Goal: Task Accomplishment & Management: Use online tool/utility

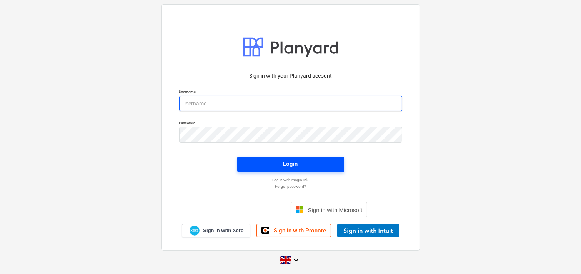
type input "[EMAIL_ADDRESS][DOMAIN_NAME]"
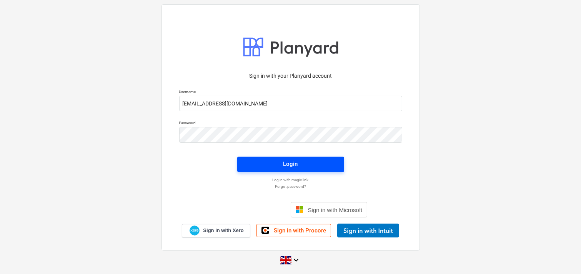
click at [264, 166] on span "Login" at bounding box center [291, 164] width 88 height 10
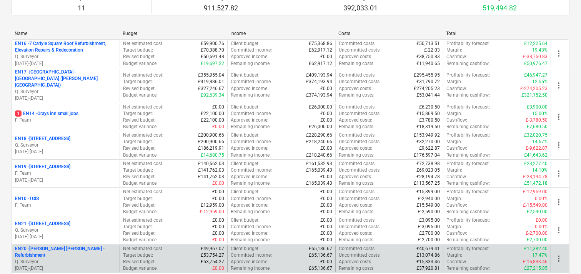
scroll to position [128, 0]
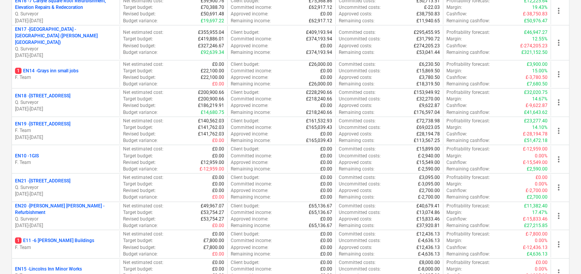
click at [82, 74] on p "F. Team" at bounding box center [66, 77] width 102 height 7
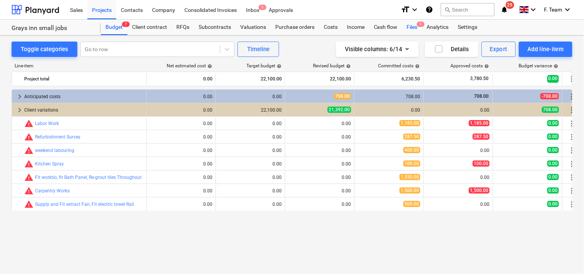
click at [414, 26] on div "Files 1" at bounding box center [412, 27] width 20 height 15
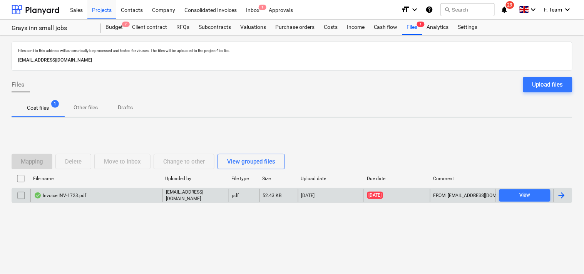
click at [565, 194] on div at bounding box center [561, 195] width 9 height 9
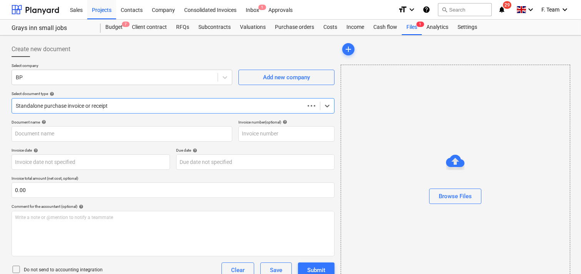
type input "INV-1723"
type input "[DATE]"
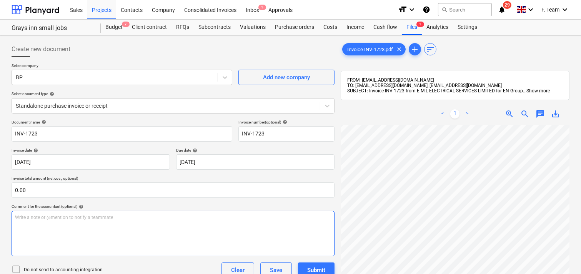
scroll to position [0, 290]
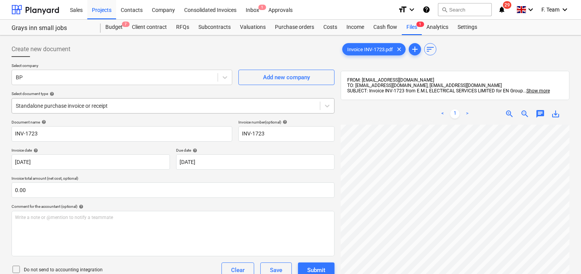
click at [97, 107] on div at bounding box center [166, 106] width 300 height 8
click at [98, 107] on div at bounding box center [166, 106] width 300 height 8
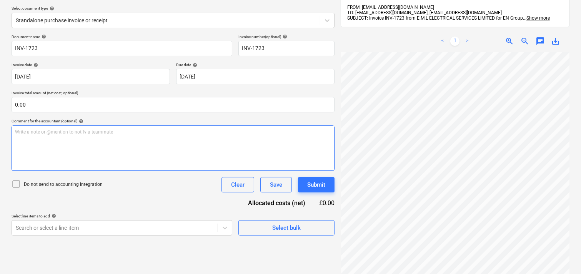
scroll to position [43, 0]
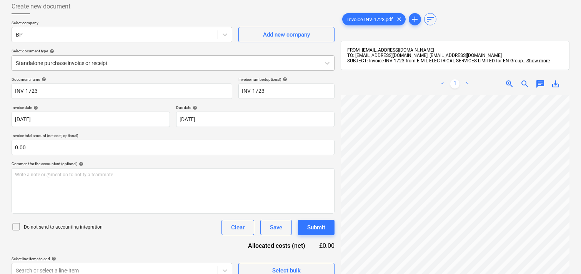
click at [113, 68] on div "Standalone purchase invoice or receipt" at bounding box center [166, 63] width 308 height 11
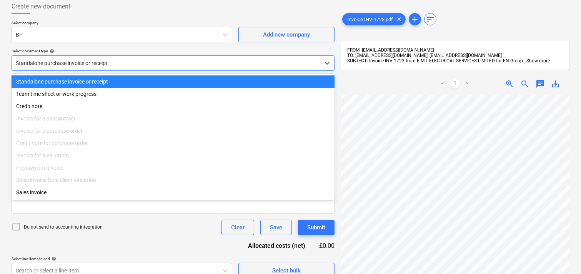
click at [120, 60] on div at bounding box center [166, 63] width 300 height 8
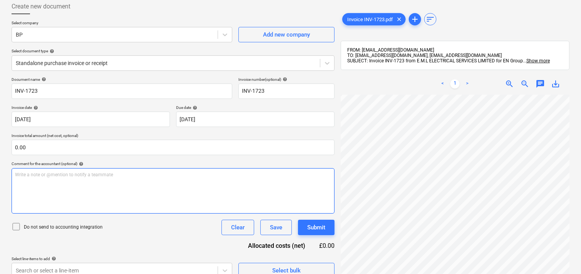
scroll to position [222, 0]
click at [322, 189] on div "Create new document Select company BP Add new company Select document type help…" at bounding box center [290, 167] width 564 height 342
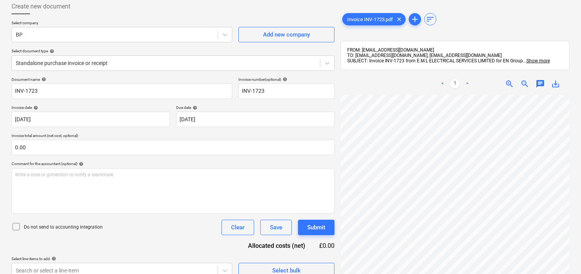
scroll to position [457, 0]
click at [575, 188] on div "Create new document Select company BP Add new company Select document type help…" at bounding box center [290, 167] width 581 height 349
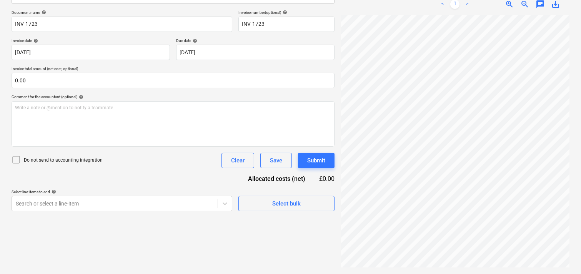
scroll to position [0, 0]
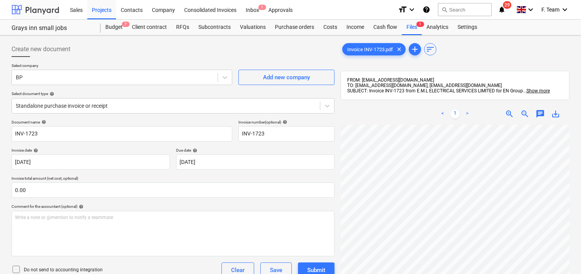
click at [43, 13] on div at bounding box center [36, 9] width 48 height 19
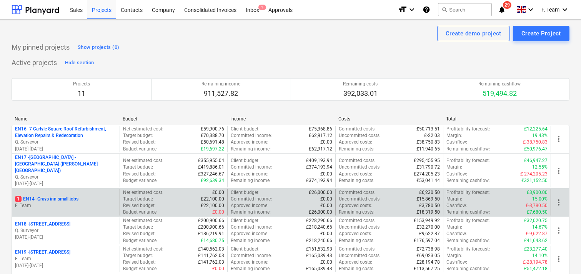
click at [78, 202] on p "F. Team" at bounding box center [66, 205] width 102 height 7
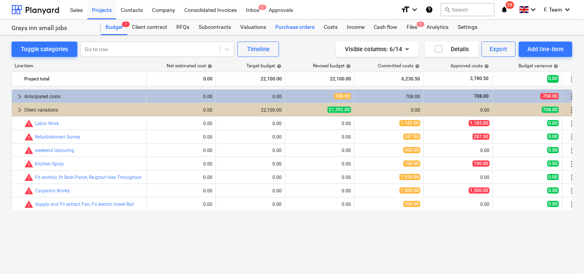
click at [296, 27] on div "Purchase orders" at bounding box center [294, 27] width 48 height 15
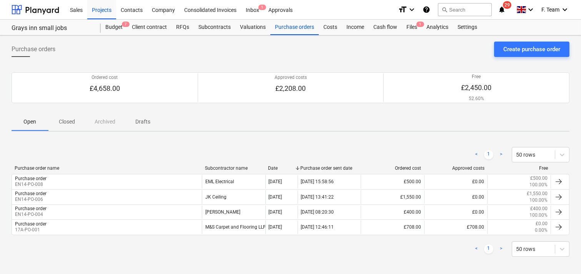
click at [70, 120] on p "Closed" at bounding box center [67, 122] width 18 height 8
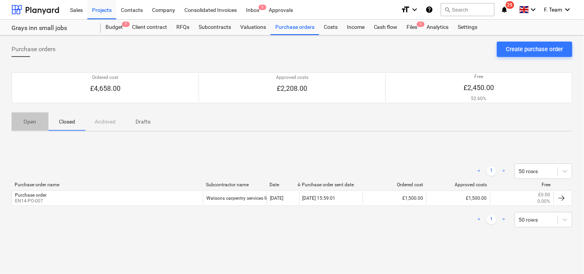
click at [32, 120] on p "Open" at bounding box center [30, 122] width 18 height 8
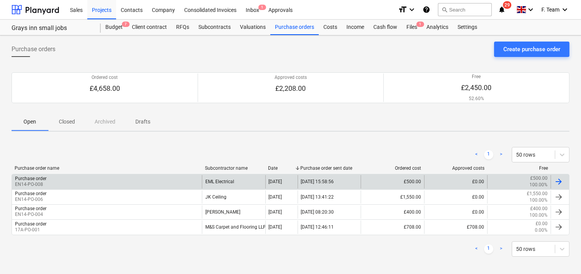
click at [71, 178] on div "Purchase order EN14-PO-008" at bounding box center [107, 181] width 190 height 13
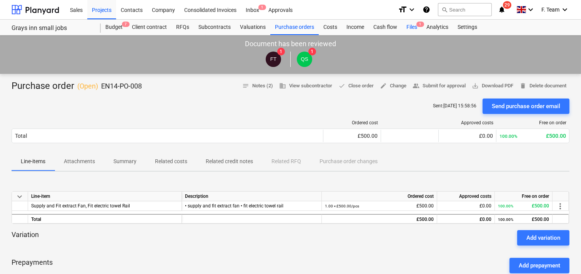
click at [414, 27] on div "Files 1" at bounding box center [412, 27] width 20 height 15
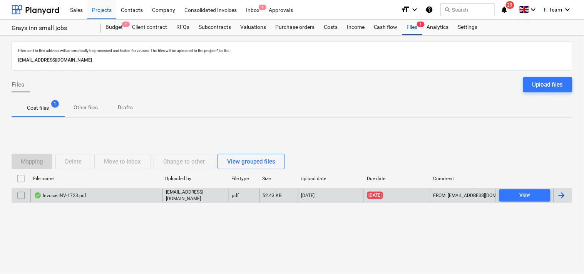
click at [564, 194] on div at bounding box center [561, 195] width 9 height 9
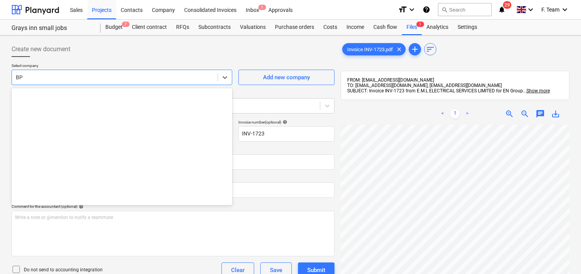
scroll to position [1064, 0]
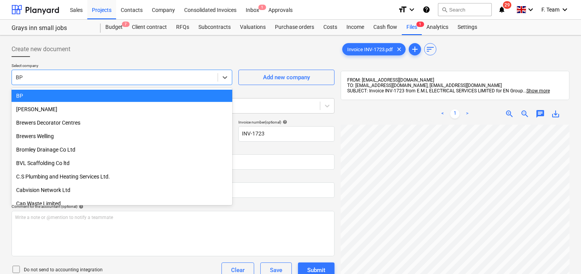
drag, startPoint x: 26, startPoint y: 79, endPoint x: 1, endPoint y: 80, distance: 25.0
click at [1, 80] on div "Create new document Select company option BP selected, 80 of 470. 470 results a…" at bounding box center [290, 209] width 581 height 348
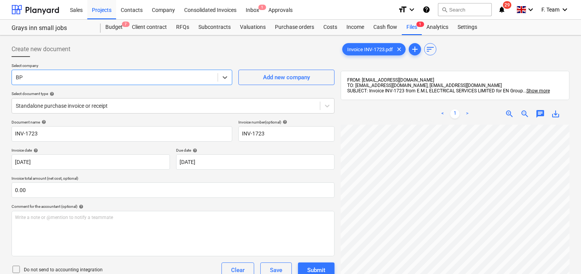
click at [22, 79] on div at bounding box center [115, 77] width 198 height 8
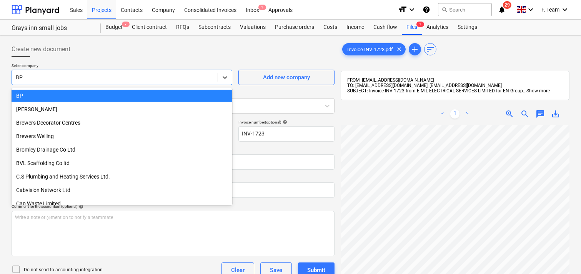
drag, startPoint x: 25, startPoint y: 78, endPoint x: 3, endPoint y: 77, distance: 22.3
click at [4, 77] on div "Create new document Select company option BP selected, 80 of 470. 470 results a…" at bounding box center [290, 209] width 581 height 348
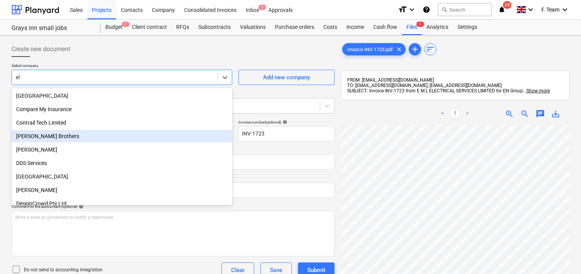
scroll to position [248, 0]
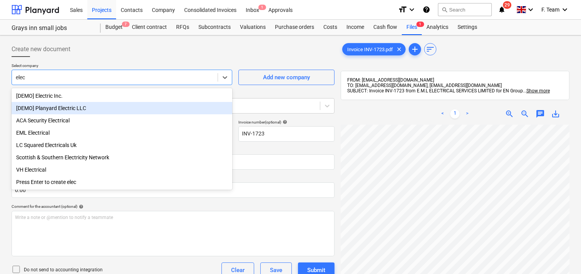
type input "elect"
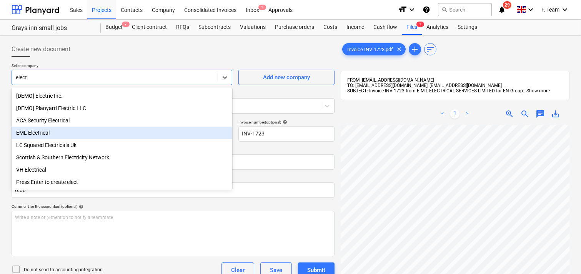
click at [72, 135] on div "EML Electrical" at bounding box center [122, 133] width 221 height 12
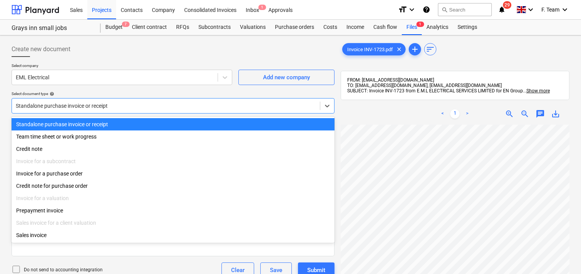
click at [130, 103] on div at bounding box center [166, 106] width 300 height 8
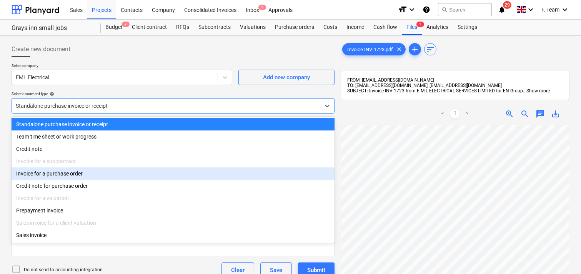
click at [56, 175] on div "Invoice for a purchase order" at bounding box center [173, 173] width 323 height 12
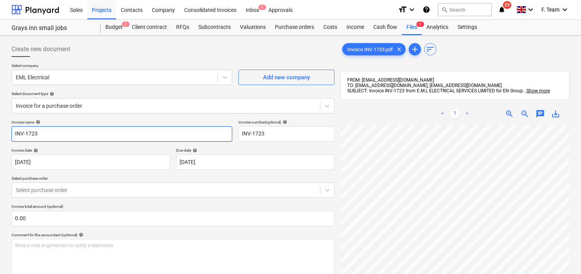
drag, startPoint x: 43, startPoint y: 132, endPoint x: 0, endPoint y: 135, distance: 42.4
click at [0, 134] on div "Create new document Select company EML Electrical Add new company Select docume…" at bounding box center [290, 209] width 581 height 348
type input "EML Electrical"
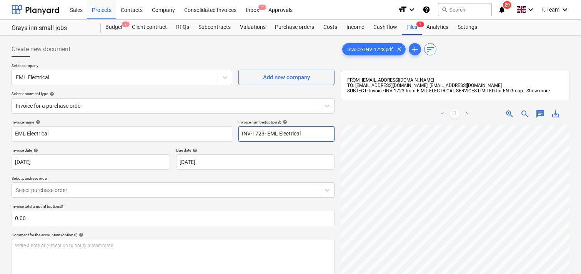
type input "INV-1723- EML Electrical"
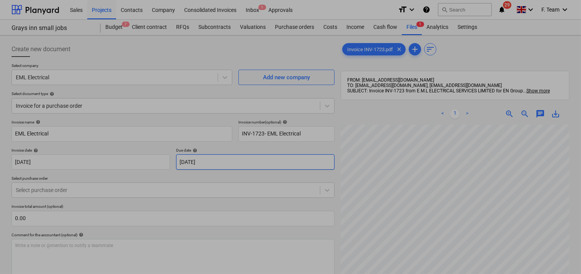
click at [208, 164] on body "Sales Projects Contacts Company Consolidated Invoices Inbox 1 Approvals format_…" at bounding box center [290, 137] width 581 height 274
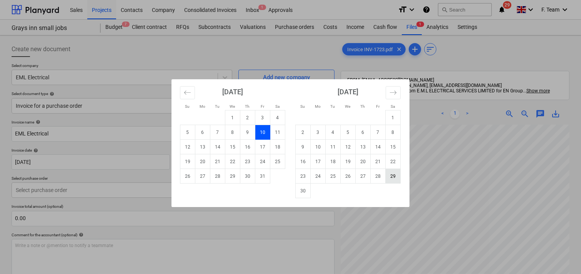
click at [390, 177] on td "29" at bounding box center [393, 176] width 15 height 15
type input "[DATE]"
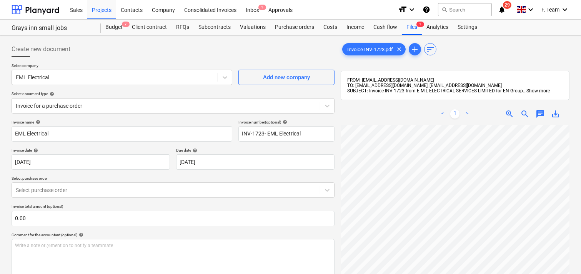
scroll to position [43, 0]
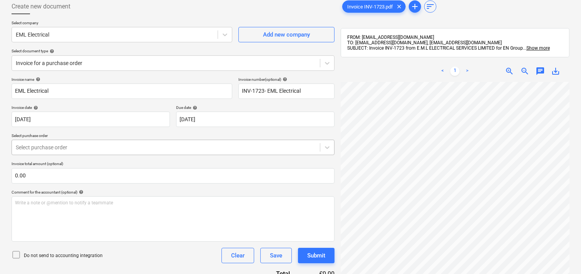
click at [51, 152] on div "Select purchase order" at bounding box center [166, 147] width 308 height 11
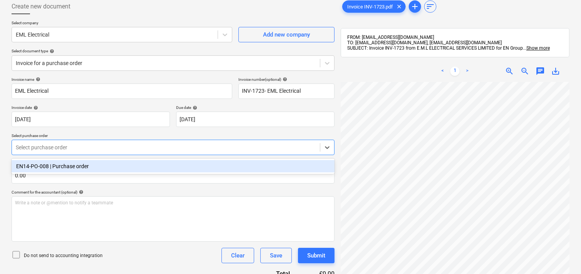
click at [43, 159] on div "EN14-PO-008 | Purchase order" at bounding box center [173, 166] width 323 height 15
click at [53, 165] on div "EN14-PO-008 | Purchase order" at bounding box center [173, 166] width 323 height 12
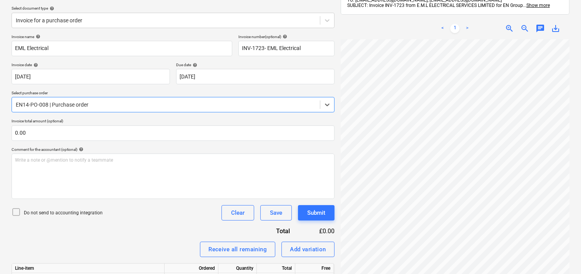
scroll to position [128, 0]
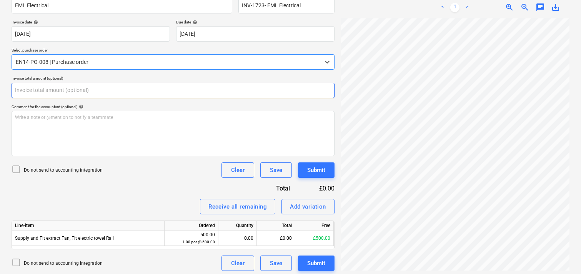
click at [29, 90] on input "text" at bounding box center [173, 90] width 323 height 15
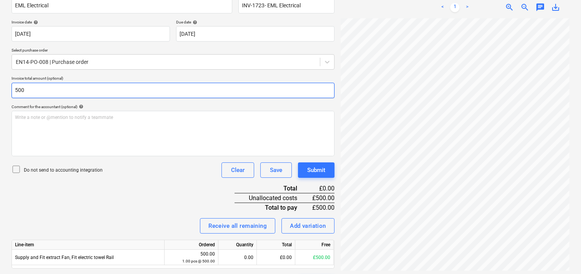
scroll to position [151, 0]
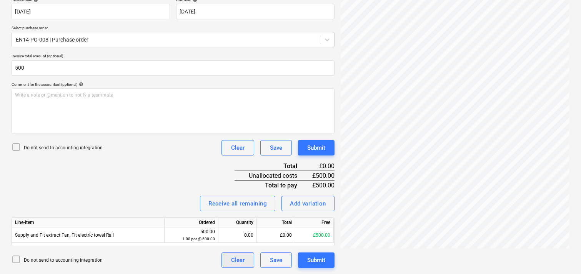
type input "500.00"
click at [243, 259] on div "Clear" at bounding box center [237, 260] width 13 height 10
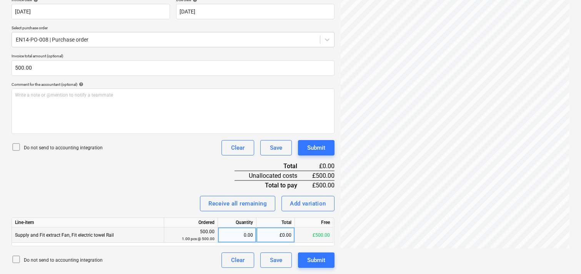
click at [247, 235] on div "0.00" at bounding box center [237, 234] width 32 height 15
type input "1"
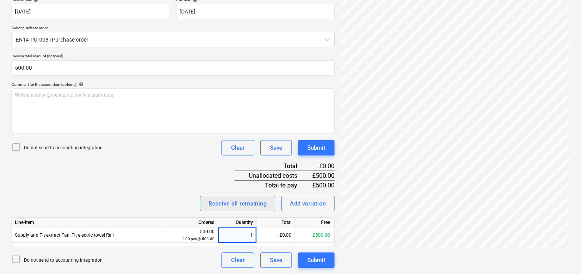
click at [171, 194] on div "Invoice name help EML Electrical Invoice number (optional) help INV-1723- EML E…" at bounding box center [173, 118] width 323 height 299
click at [312, 254] on button "Submit" at bounding box center [316, 259] width 37 height 15
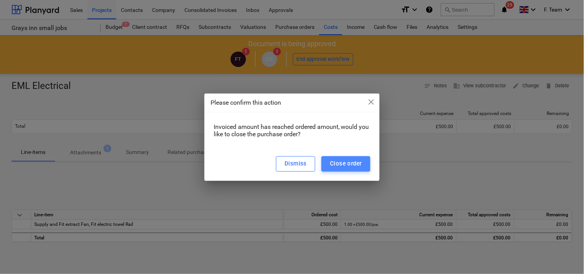
click at [342, 161] on div "Close order" at bounding box center [346, 164] width 32 height 10
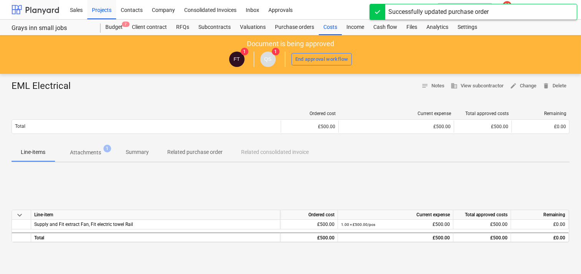
click at [22, 8] on div at bounding box center [36, 9] width 48 height 19
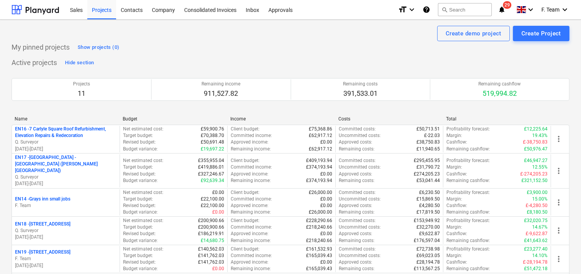
click at [254, 32] on div "Create demo project Create Project" at bounding box center [291, 33] width 558 height 15
click at [174, 62] on div "Active projects Hide section Projects 11 Remaining income 911,527.82 Remaining …" at bounding box center [291, 255] width 558 height 396
